Goal: Task Accomplishment & Management: Use online tool/utility

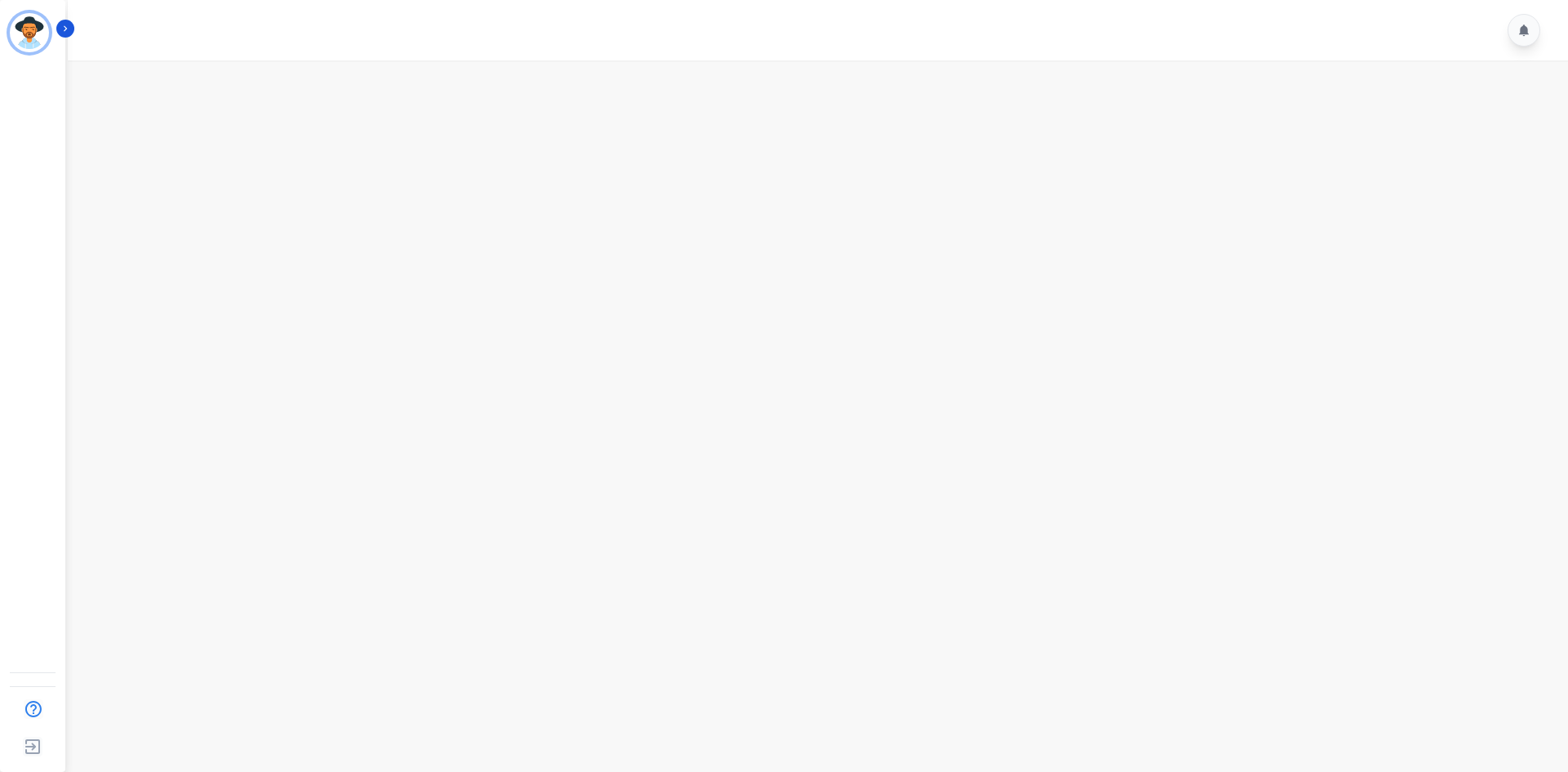
click at [53, 226] on div "A Agent ID: 123 Help Log out" at bounding box center [32, 386] width 65 height 772
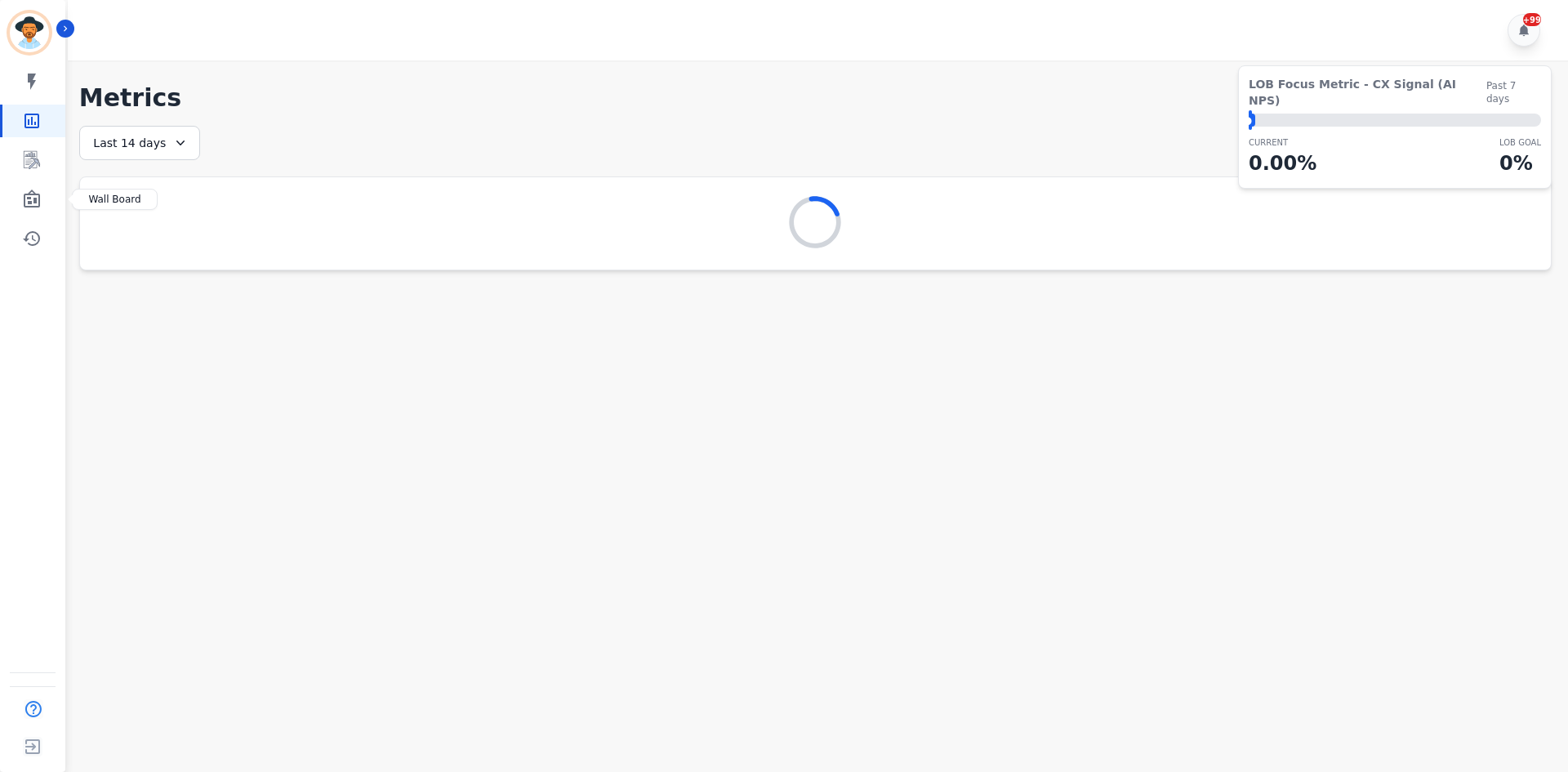
click at [34, 178] on div "My skills My Metrics Interaction Mining Wall Board Coaching History" at bounding box center [32, 159] width 65 height 189
click at [37, 167] on icon "Sidebar" at bounding box center [31, 159] width 16 height 18
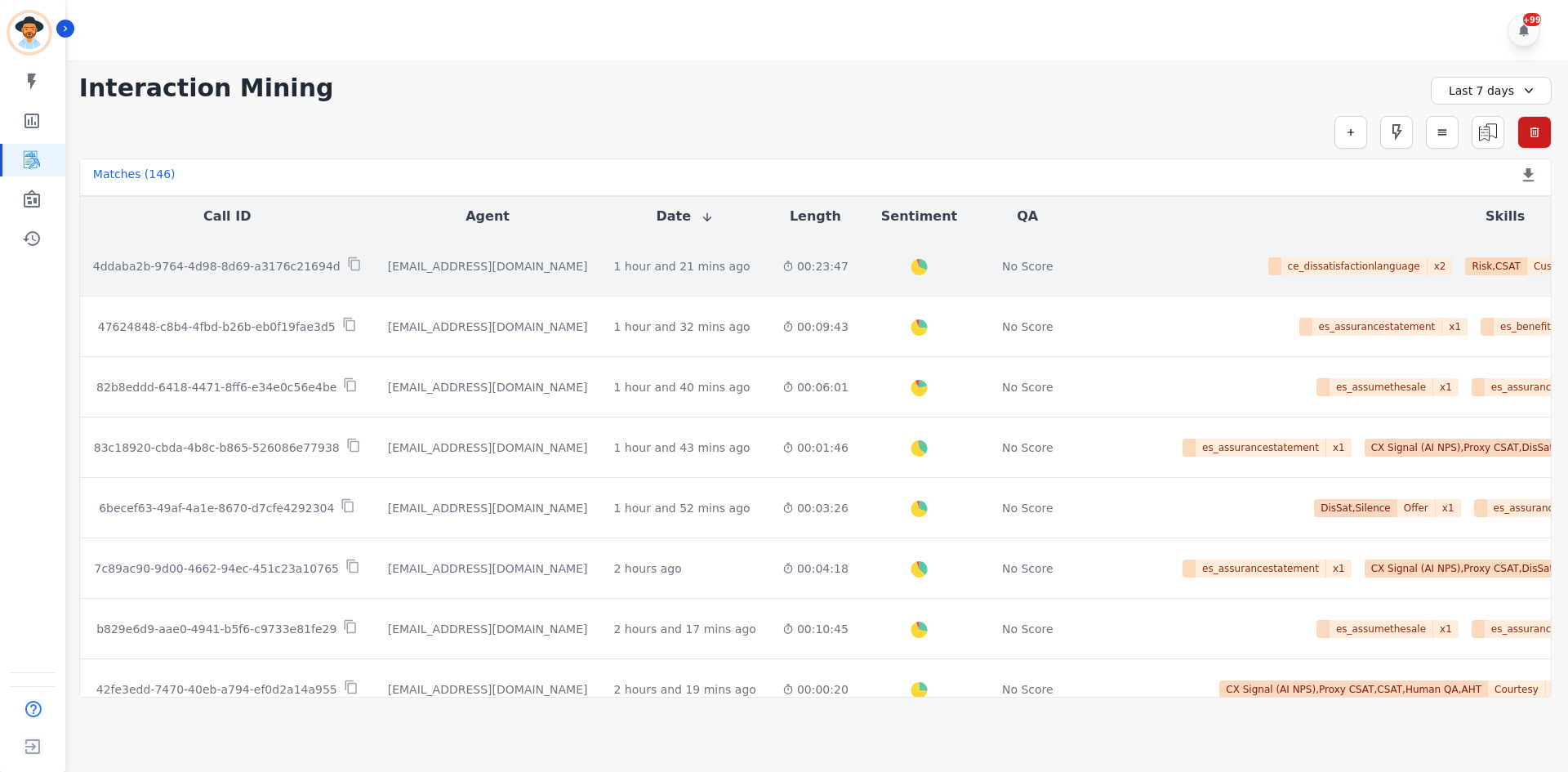
click at [769, 255] on td "00:23:47" at bounding box center [815, 266] width 92 height 60
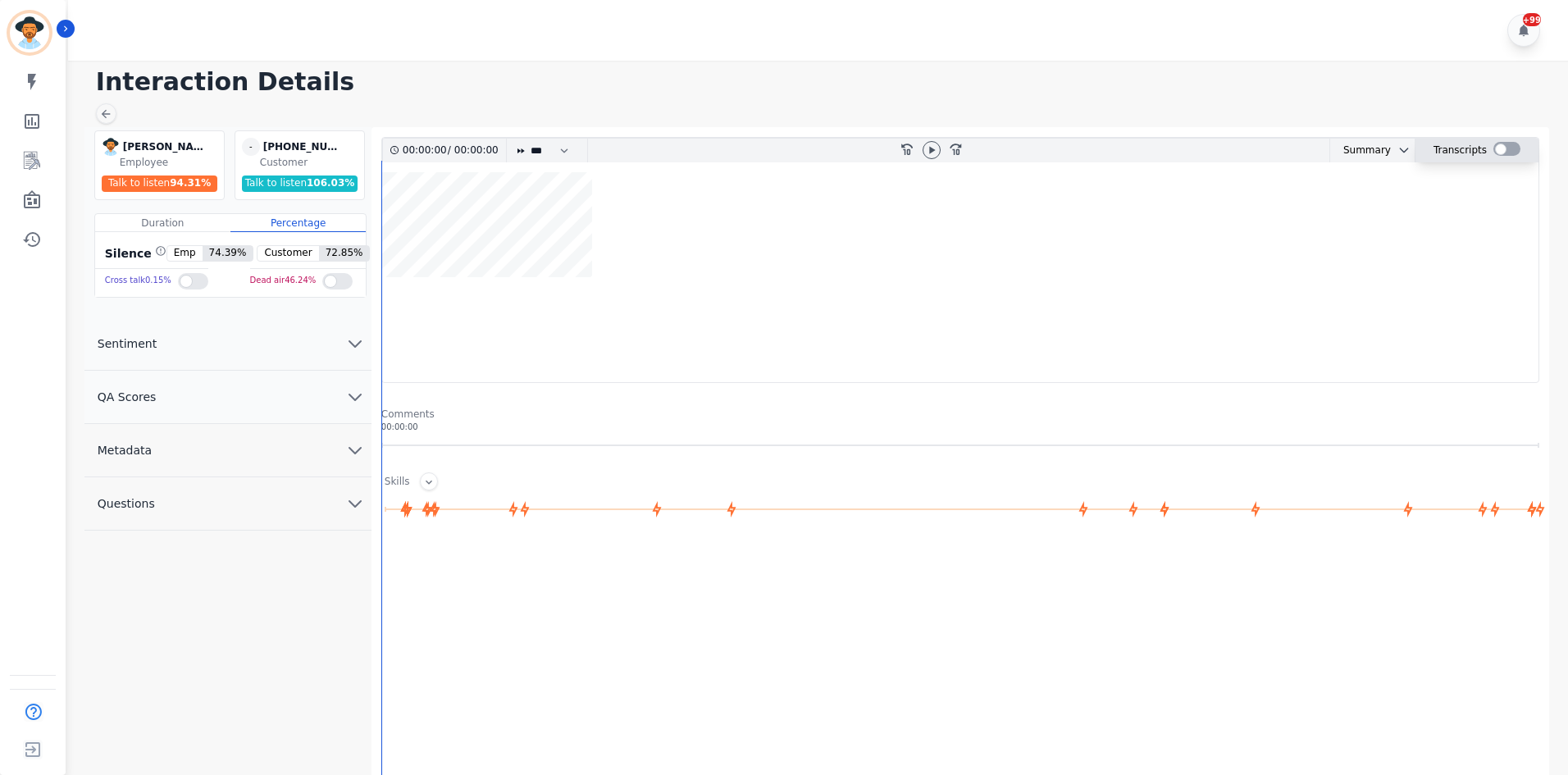
click at [1502, 146] on div at bounding box center [1507, 148] width 27 height 14
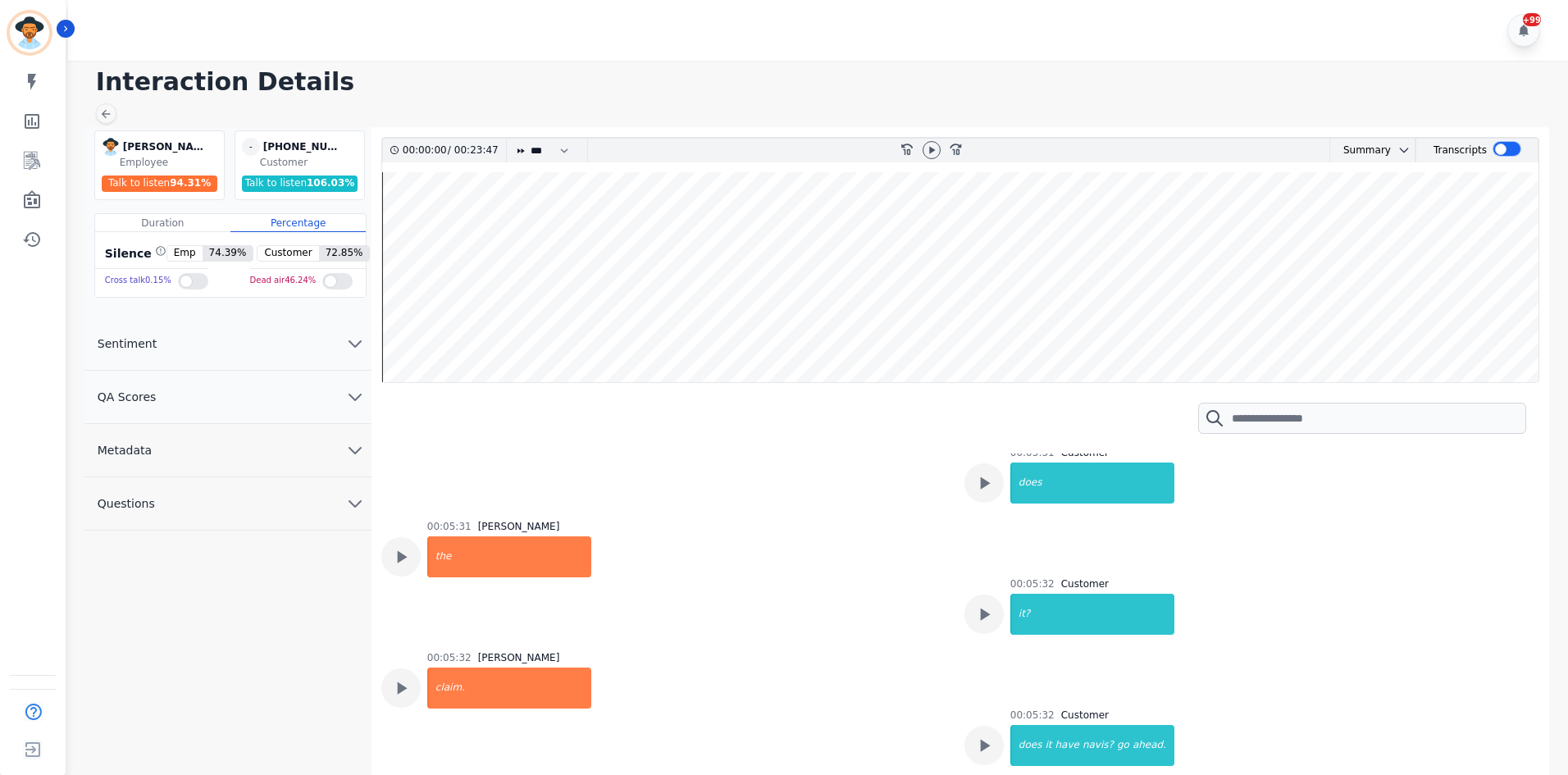
scroll to position [4181, 0]
